Goal: Navigation & Orientation: Find specific page/section

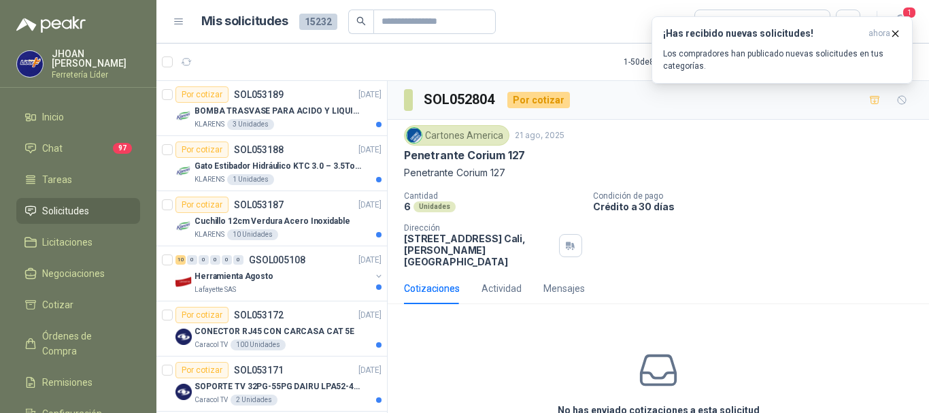
click at [53, 71] on p "Ferretería Líder" at bounding box center [96, 75] width 88 height 8
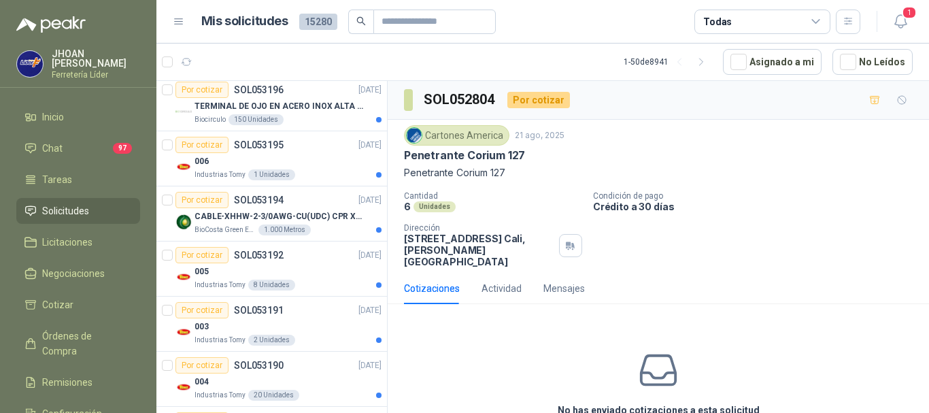
scroll to position [998, 0]
click at [282, 220] on p "CABLE-XHHW-2-3/0AWG-CU(UDC) CPR XLPE FR" at bounding box center [279, 215] width 169 height 13
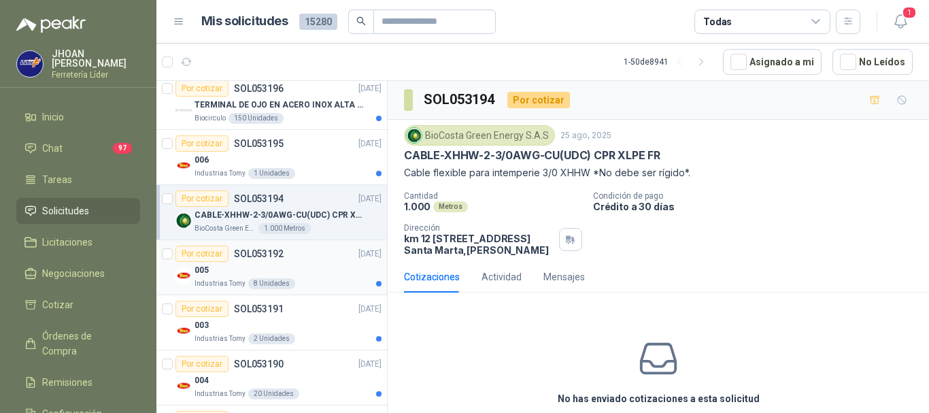
click at [293, 280] on div "Industrias Tomy 8 Unidades" at bounding box center [288, 283] width 187 height 11
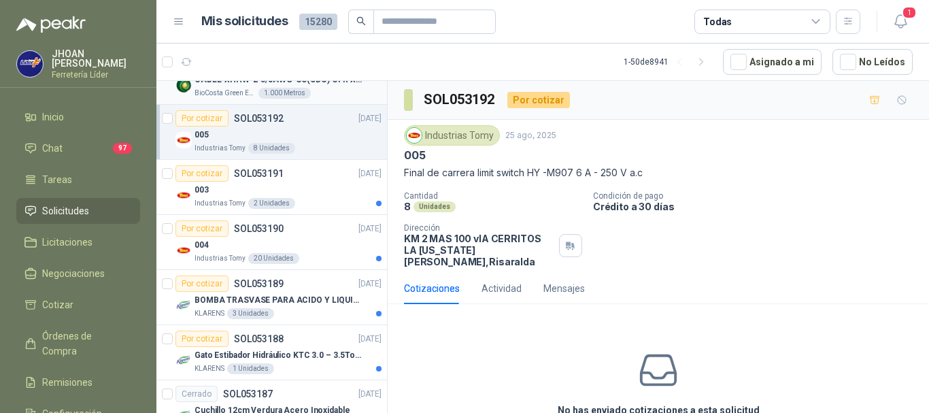
scroll to position [1134, 0]
click at [263, 267] on article "Por cotizar SOL053190 25/08/25 004 Industrias Tomy 20 Unidades" at bounding box center [271, 241] width 231 height 55
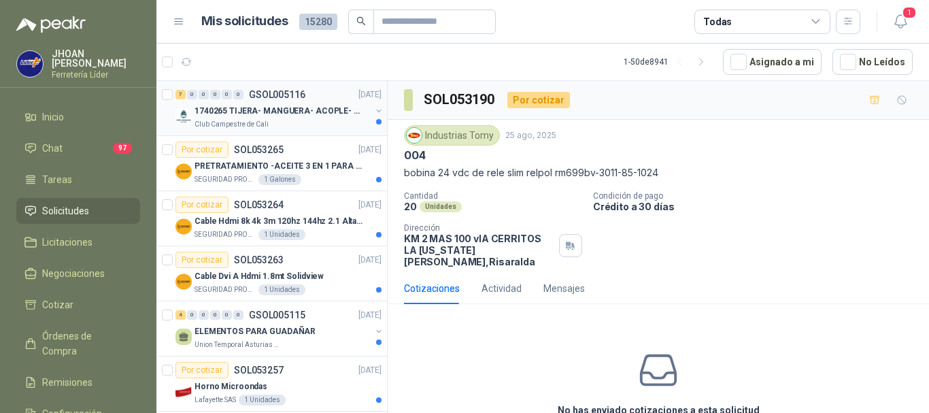
click at [283, 123] on div "Club Campestre de Cali" at bounding box center [283, 124] width 176 height 11
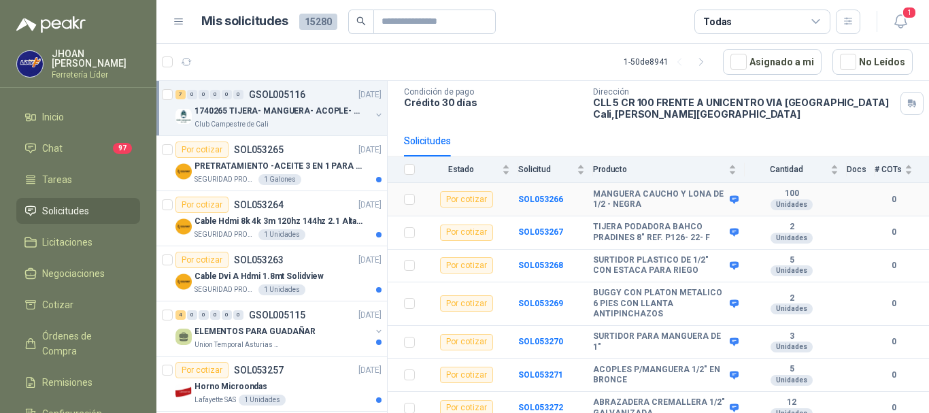
scroll to position [97, 0]
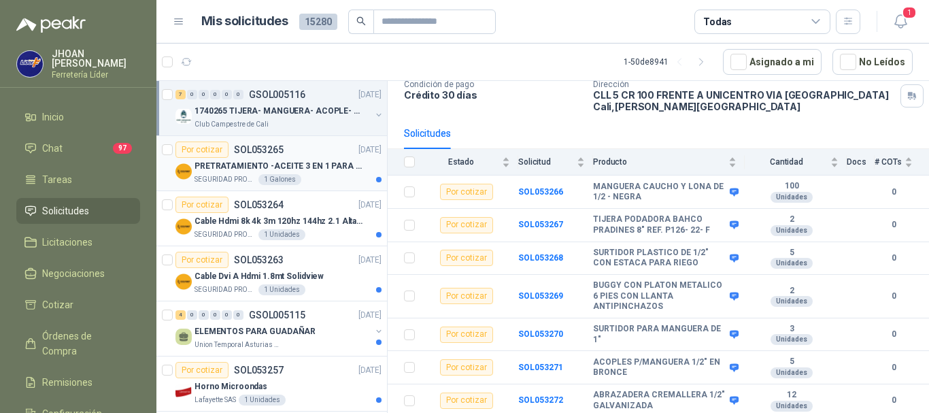
click at [250, 173] on div "PRETRATAMIENTO -ACEITE 3 EN 1 PARA ARMAMENTO" at bounding box center [288, 166] width 187 height 16
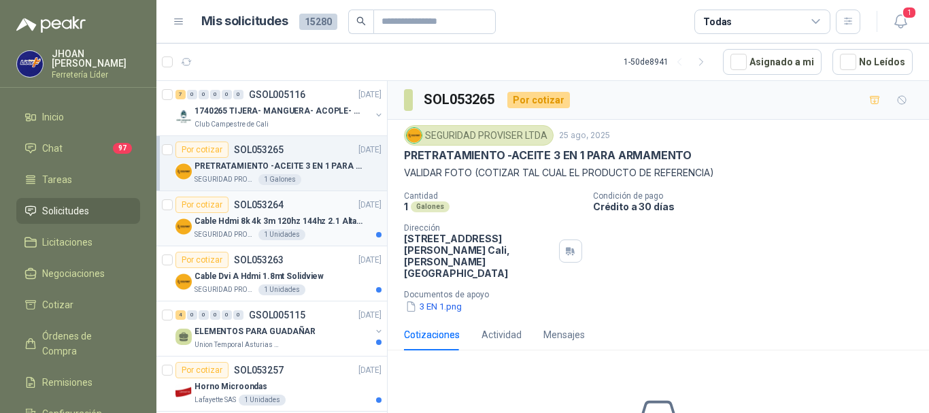
click at [314, 217] on p "Cable Hdmi 8k 4k 3m 120hz 144hz 2.1 Alta Velocidad" at bounding box center [279, 221] width 169 height 13
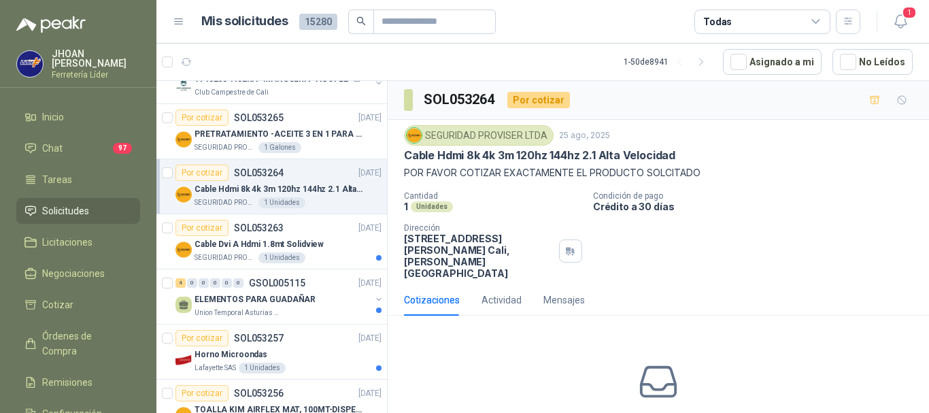
scroll to position [90, 0]
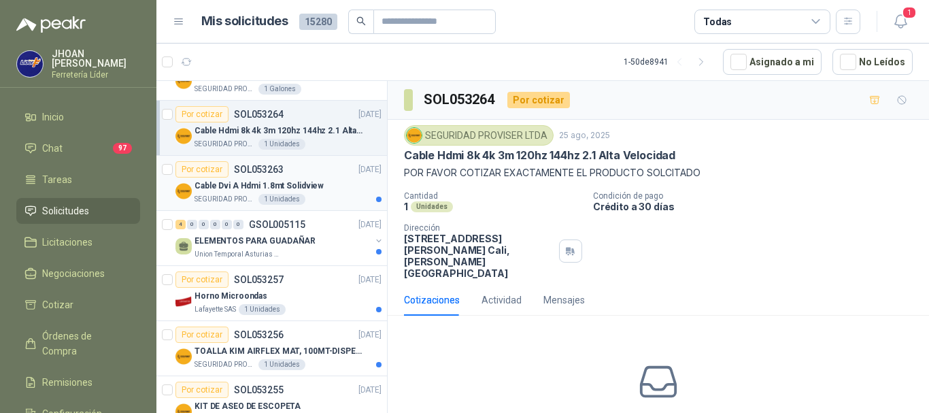
click at [277, 183] on p "Cable Dvi A Hdmi 1.8mt Solidview" at bounding box center [259, 186] width 129 height 13
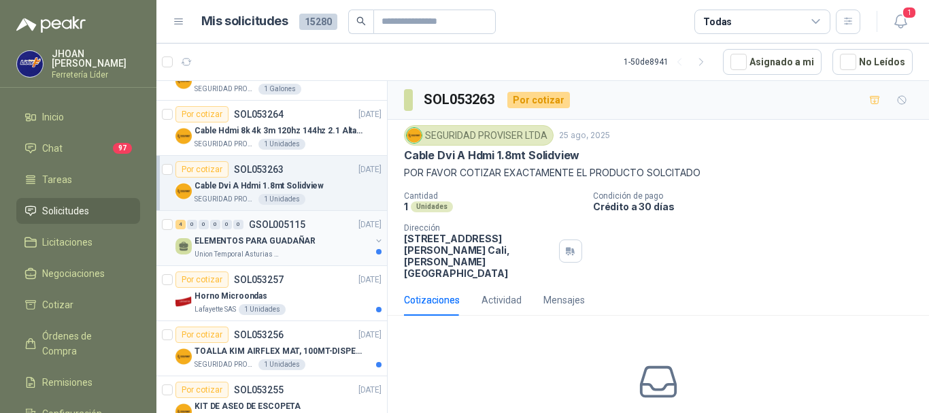
click at [281, 239] on p "ELEMENTOS PARA GUADAÑAR" at bounding box center [255, 241] width 121 height 13
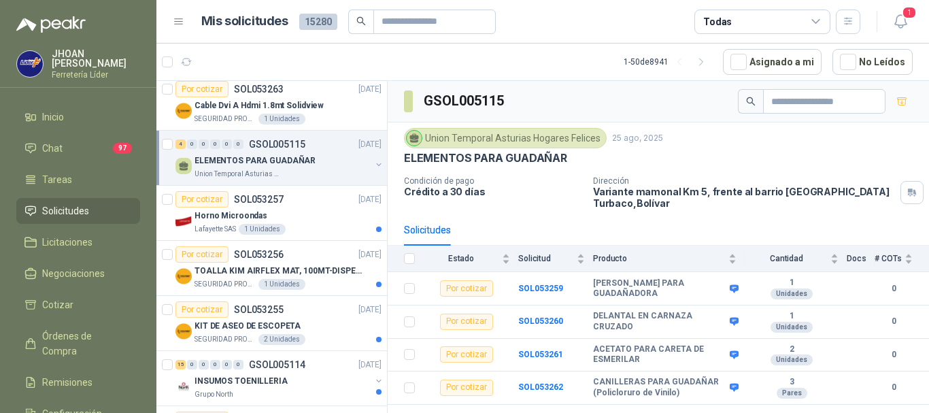
scroll to position [363, 0]
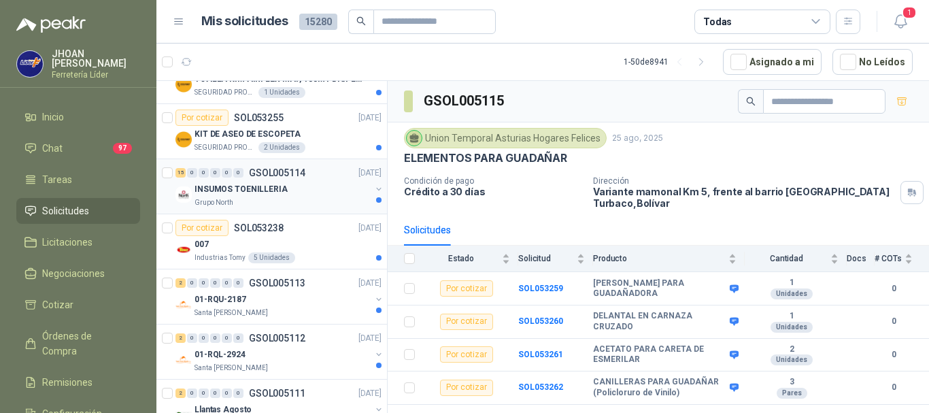
click at [280, 191] on p "INSUMOS TOENILLERIA" at bounding box center [241, 189] width 93 height 13
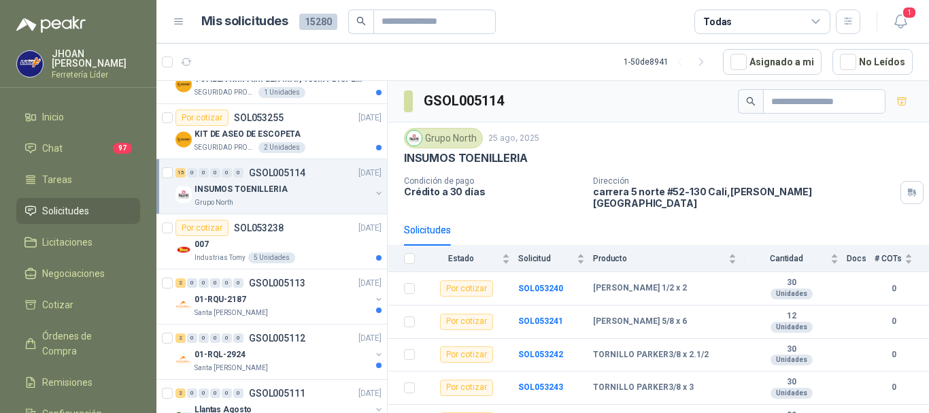
click at [80, 208] on span "Solicitudes" at bounding box center [65, 210] width 47 height 15
